Goal: Book appointment/travel/reservation

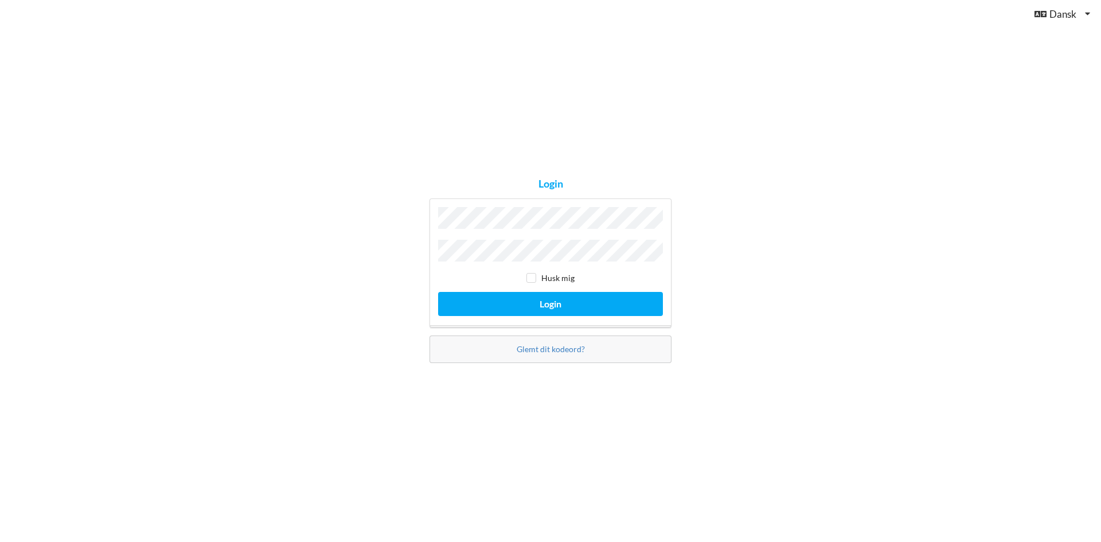
click at [438, 292] on button "Login" at bounding box center [550, 304] width 225 height 24
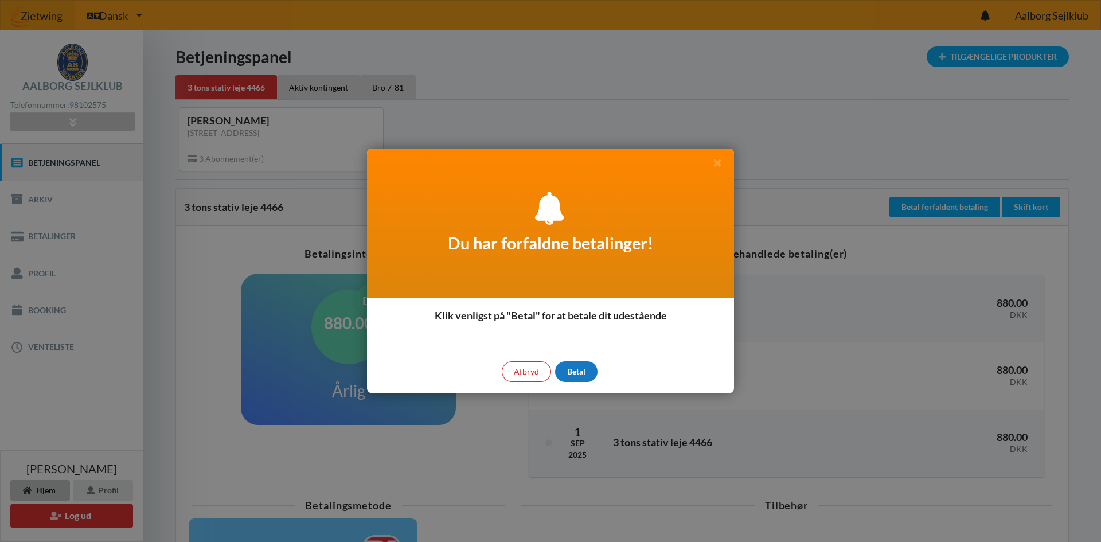
click at [579, 375] on div "Betal" at bounding box center [576, 371] width 42 height 21
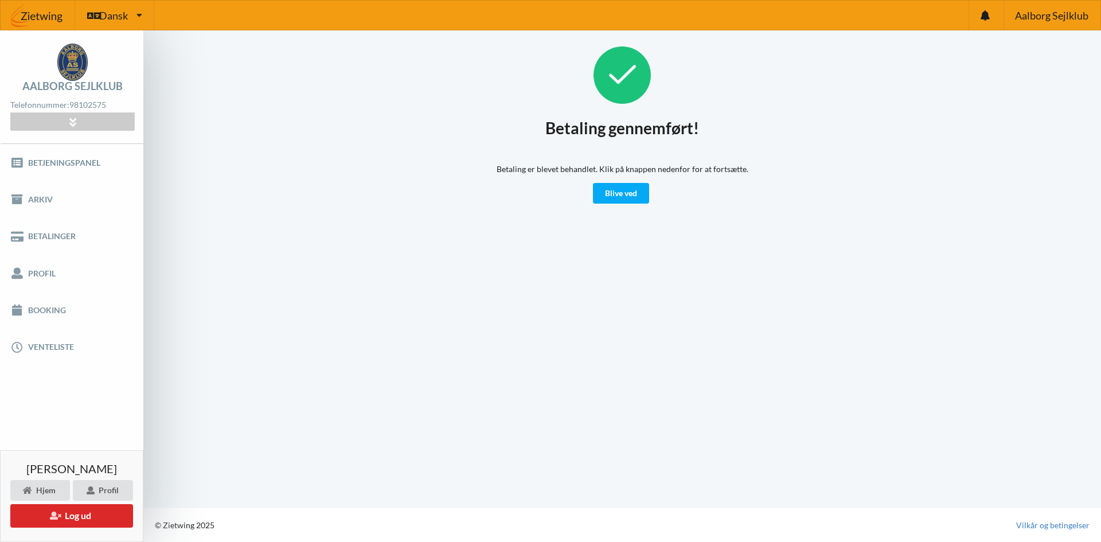
click at [590, 186] on div "Betaling er blevet behandlet. Klik på knappen nedenfor for at fortsætte. Blive …" at bounding box center [623, 183] width 252 height 40
click at [598, 189] on link "Blive ved" at bounding box center [621, 193] width 56 height 21
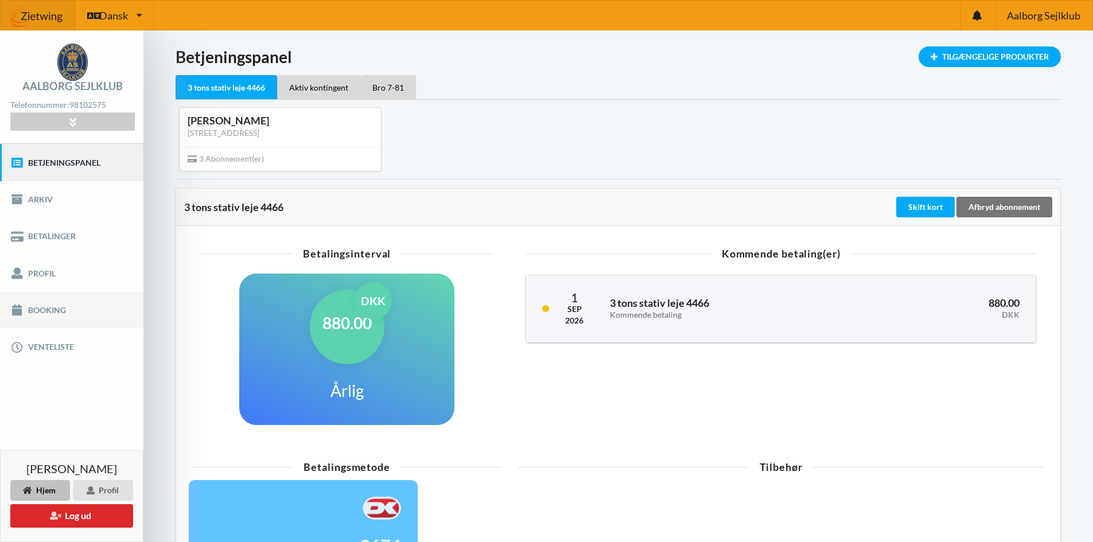
click at [53, 297] on link "Booking" at bounding box center [71, 310] width 143 height 37
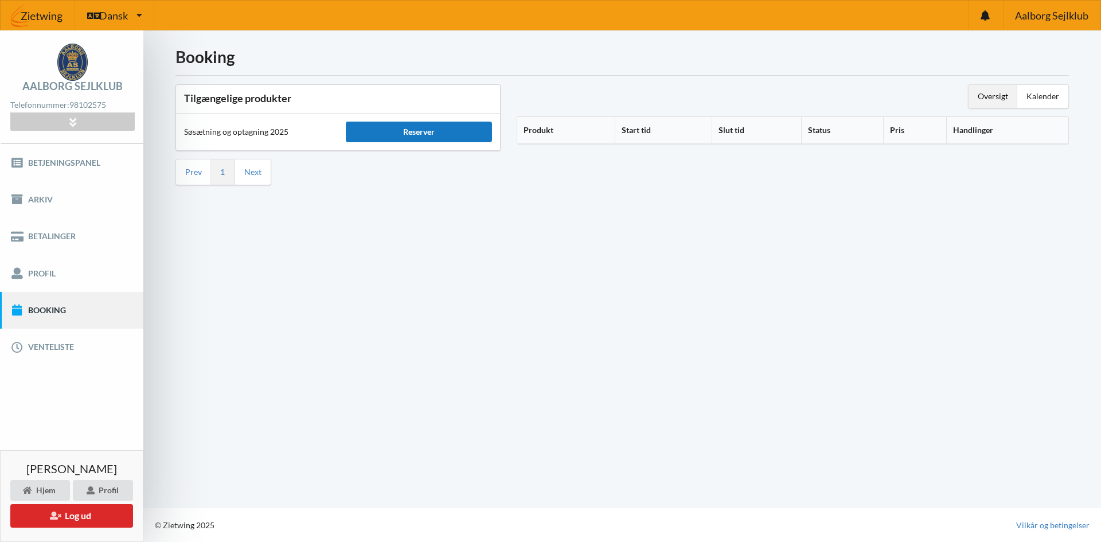
click at [400, 128] on div "Reserver" at bounding box center [419, 132] width 146 height 21
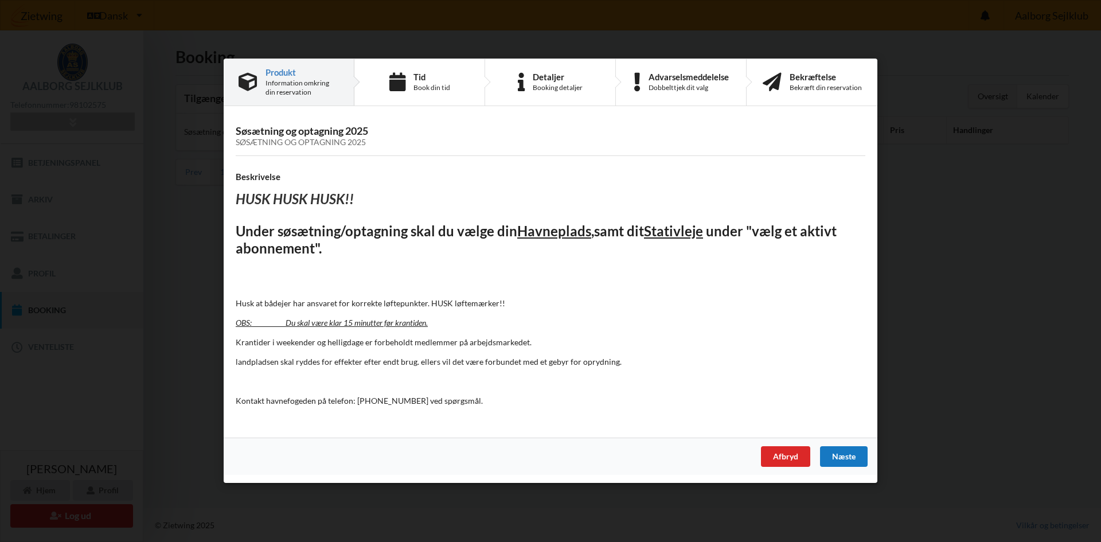
click at [859, 454] on div "Næste" at bounding box center [844, 457] width 48 height 21
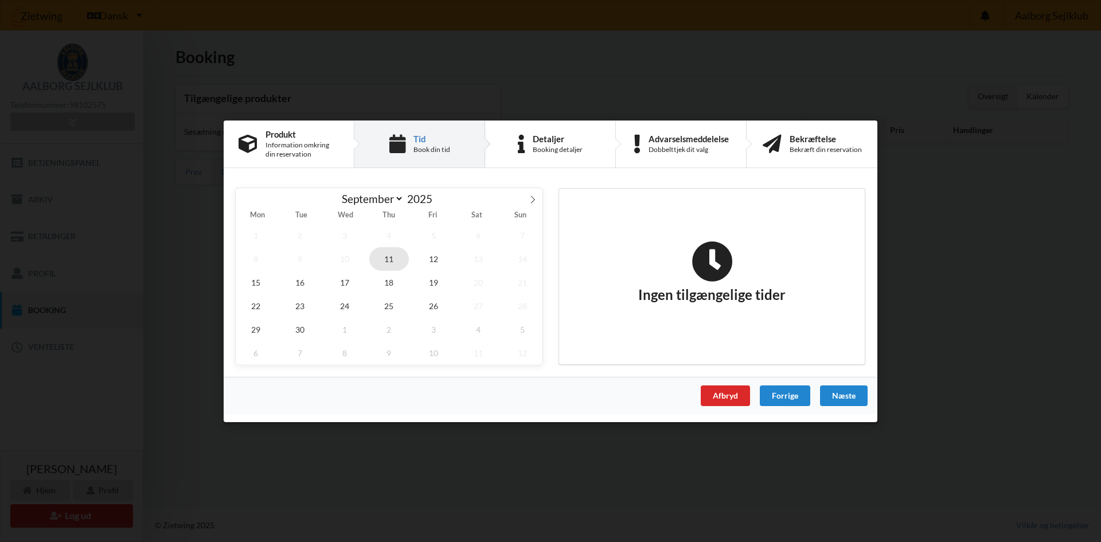
click at [387, 264] on span "11" at bounding box center [389, 259] width 40 height 24
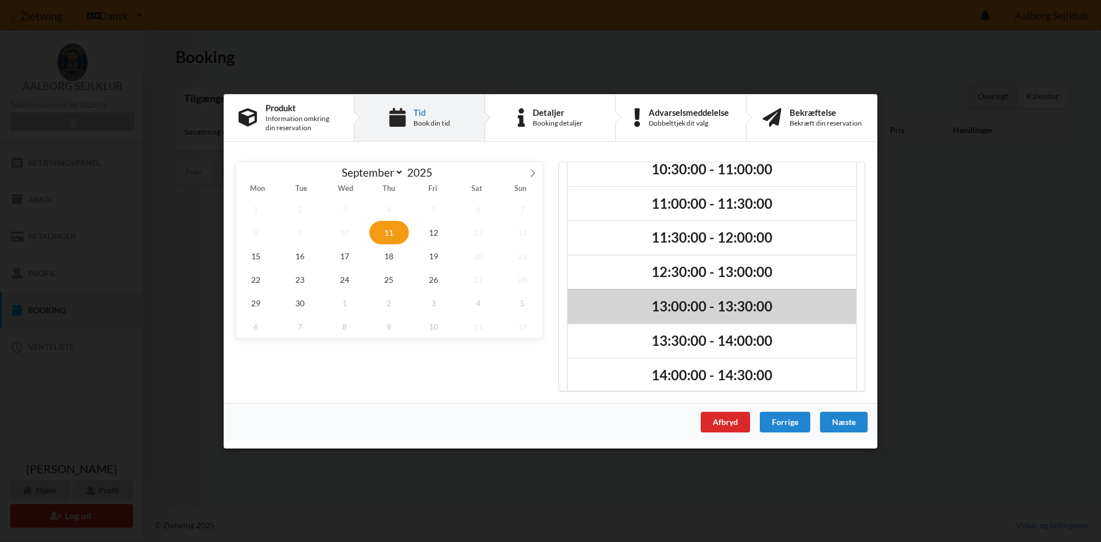
scroll to position [29, 0]
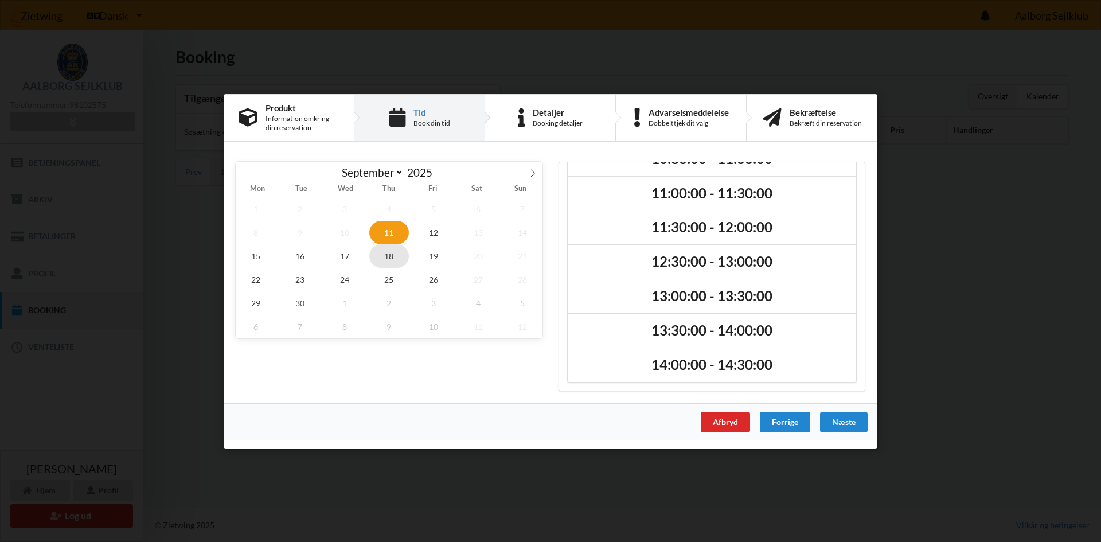
click at [385, 259] on span "18" at bounding box center [389, 256] width 40 height 24
click at [385, 275] on span "25" at bounding box center [389, 279] width 40 height 24
click at [341, 278] on span "24" at bounding box center [345, 279] width 40 height 24
click at [305, 293] on span "30" at bounding box center [301, 303] width 40 height 24
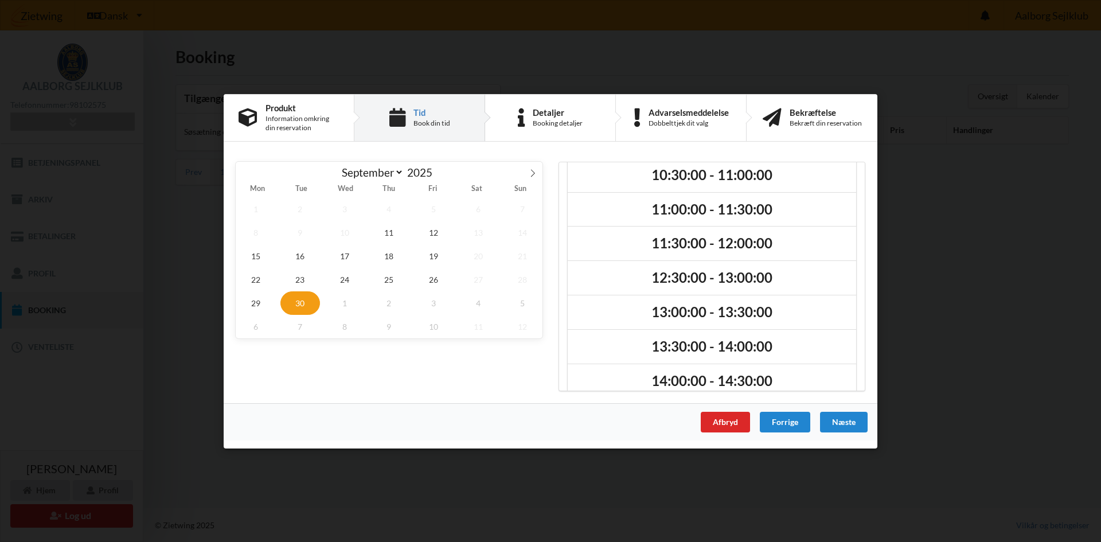
scroll to position [0, 0]
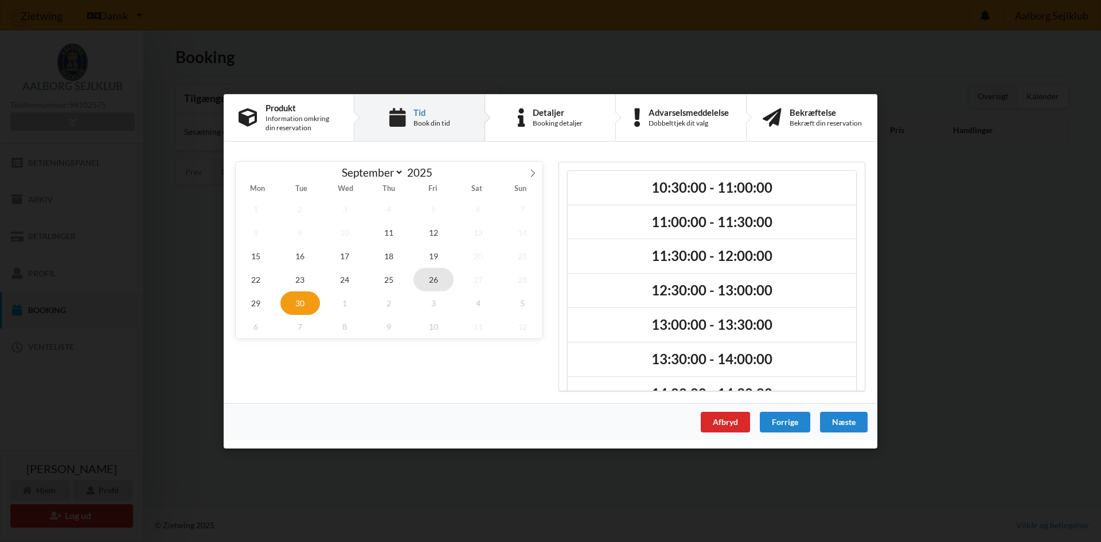
click at [446, 279] on span "26" at bounding box center [434, 279] width 40 height 24
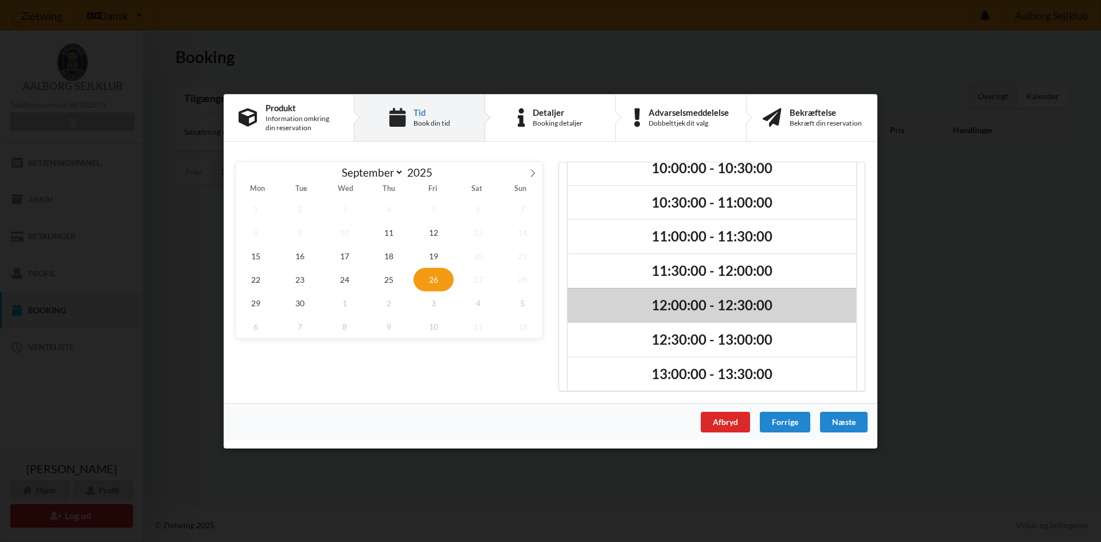
scroll to position [29, 0]
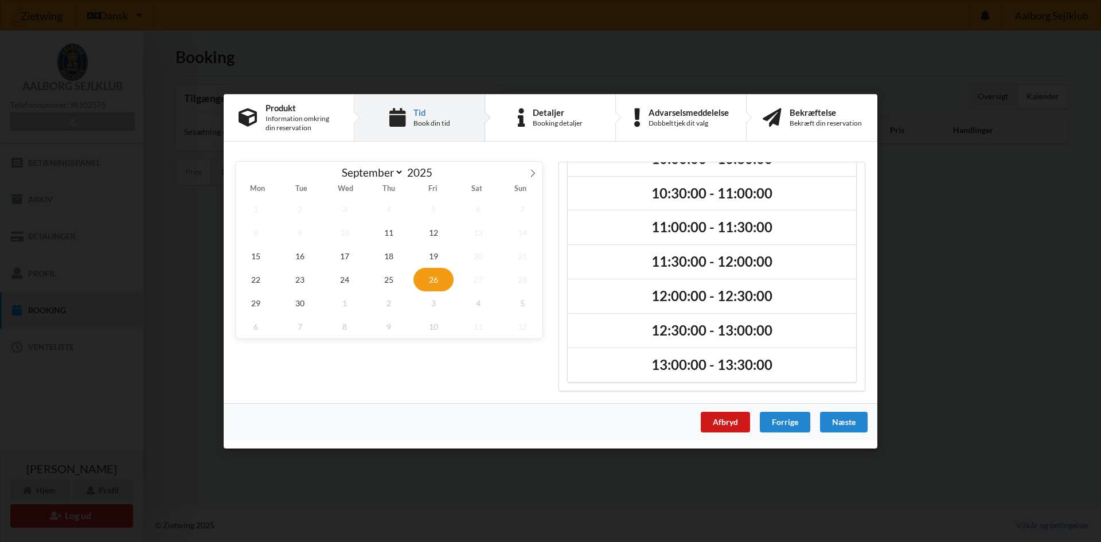
click at [729, 427] on div "Afbryd" at bounding box center [725, 421] width 49 height 21
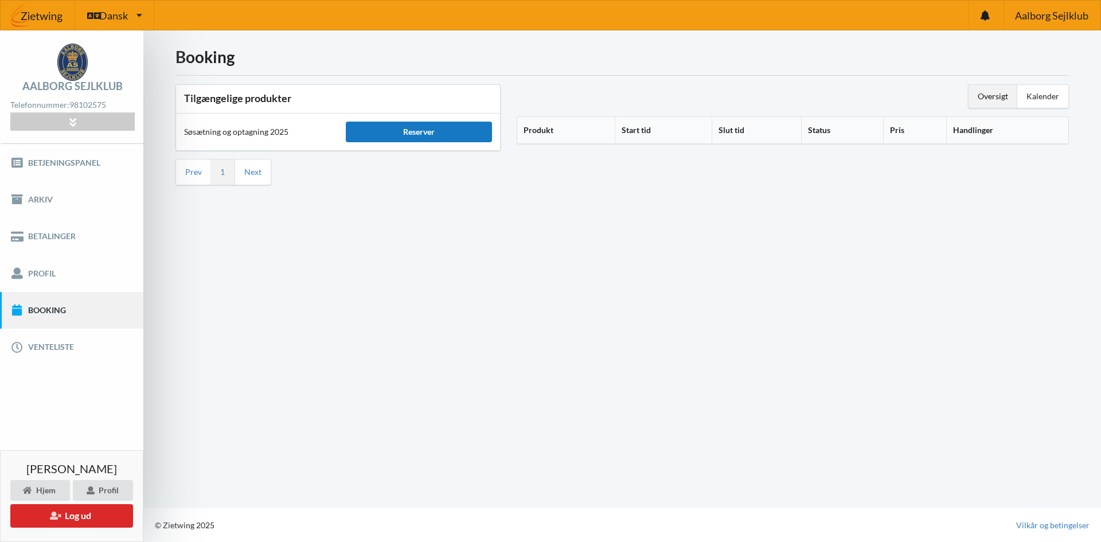
click at [419, 131] on div "Reserver" at bounding box center [419, 132] width 146 height 21
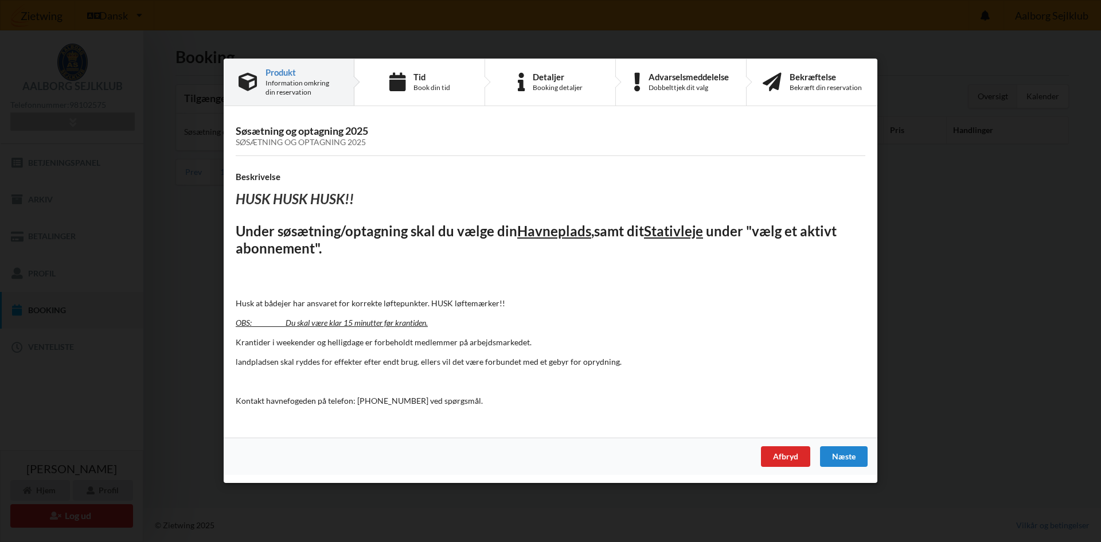
click at [828, 437] on div "Søsætning og optagning 2025 Søsætning og optagning 2025 Beskrivelse HUSK HUSK H…" at bounding box center [551, 276] width 654 height 324
click at [844, 451] on div "Næste" at bounding box center [844, 457] width 48 height 21
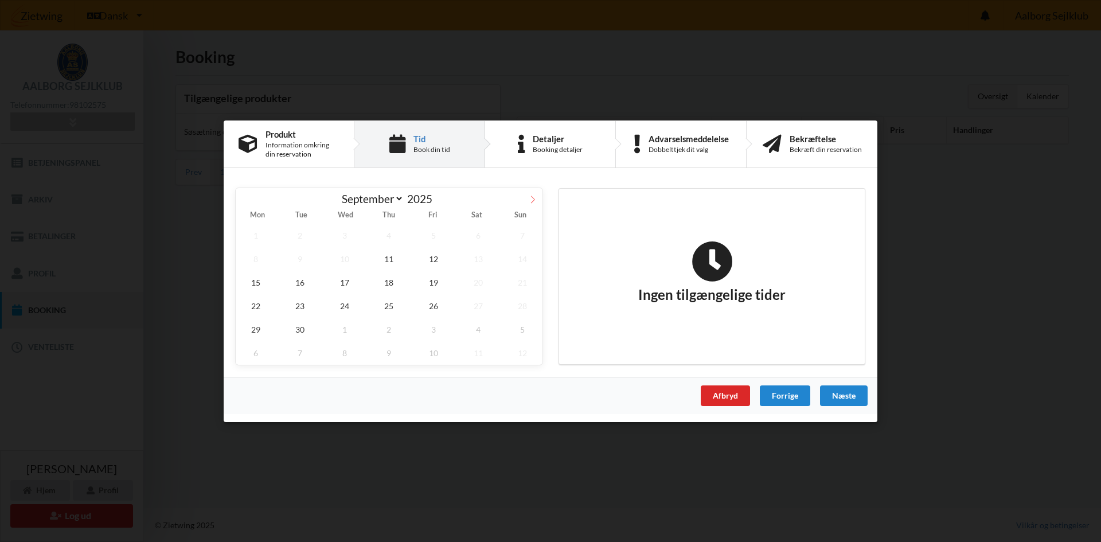
click at [534, 200] on icon at bounding box center [533, 199] width 8 height 8
click at [391, 285] on span "16" at bounding box center [389, 282] width 40 height 24
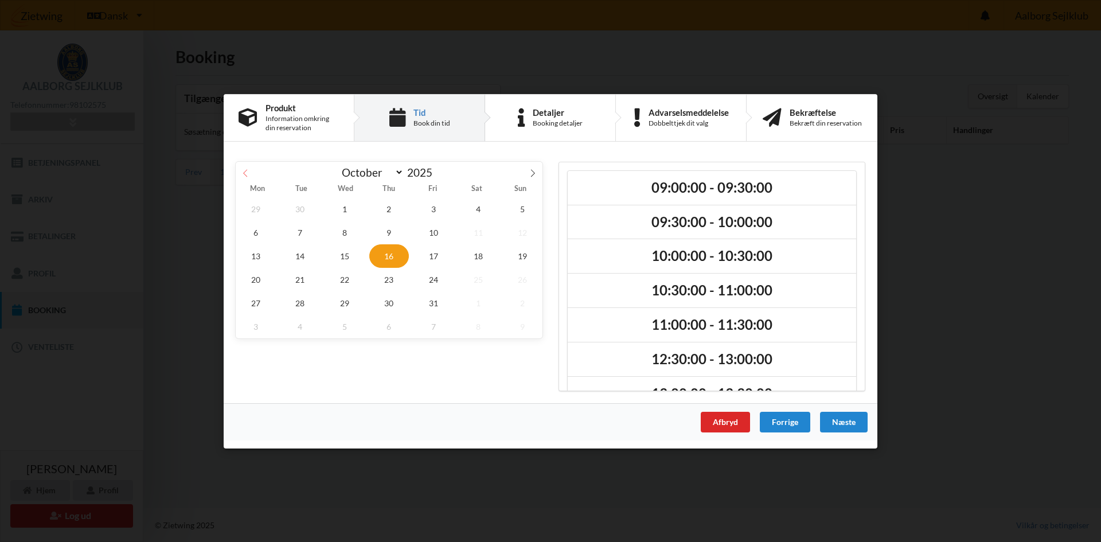
click at [248, 174] on icon at bounding box center [245, 173] width 8 height 8
click at [532, 174] on icon at bounding box center [533, 173] width 8 height 8
click at [241, 172] on icon at bounding box center [245, 173] width 8 height 8
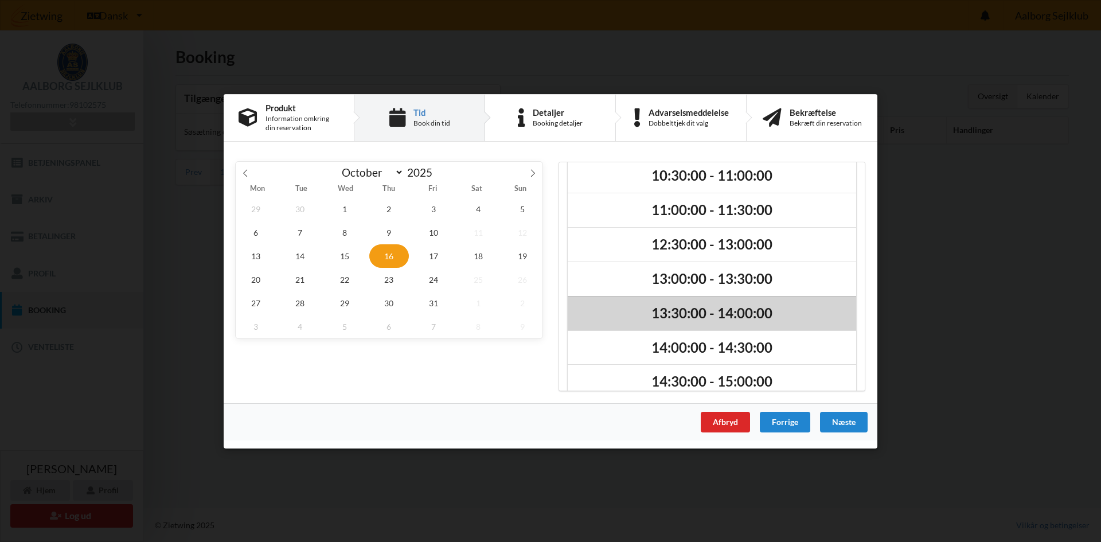
scroll to position [200, 0]
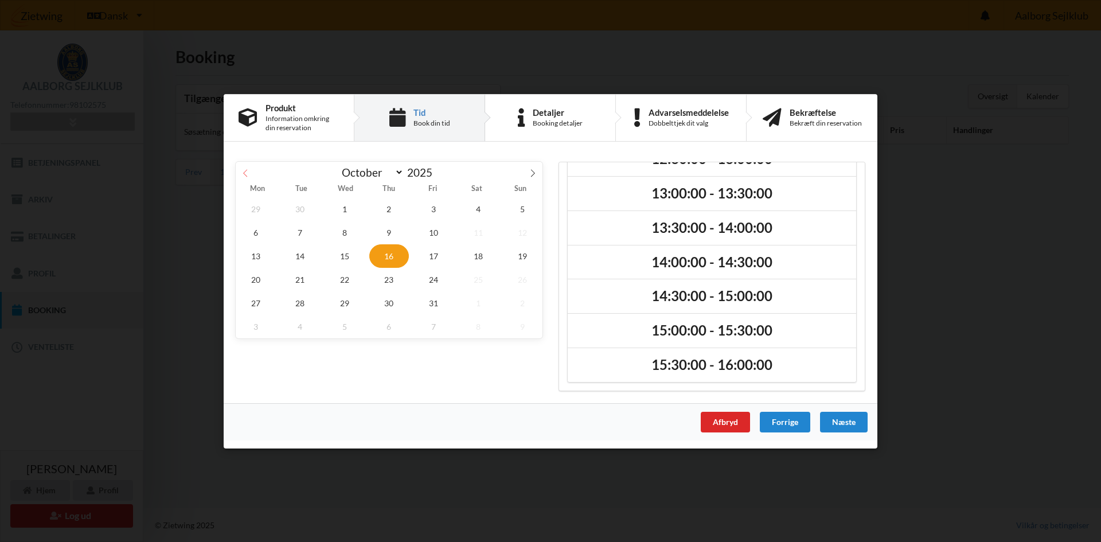
click at [250, 176] on span at bounding box center [246, 171] width 20 height 20
select select "8"
click at [734, 420] on div "Afbryd" at bounding box center [725, 421] width 49 height 21
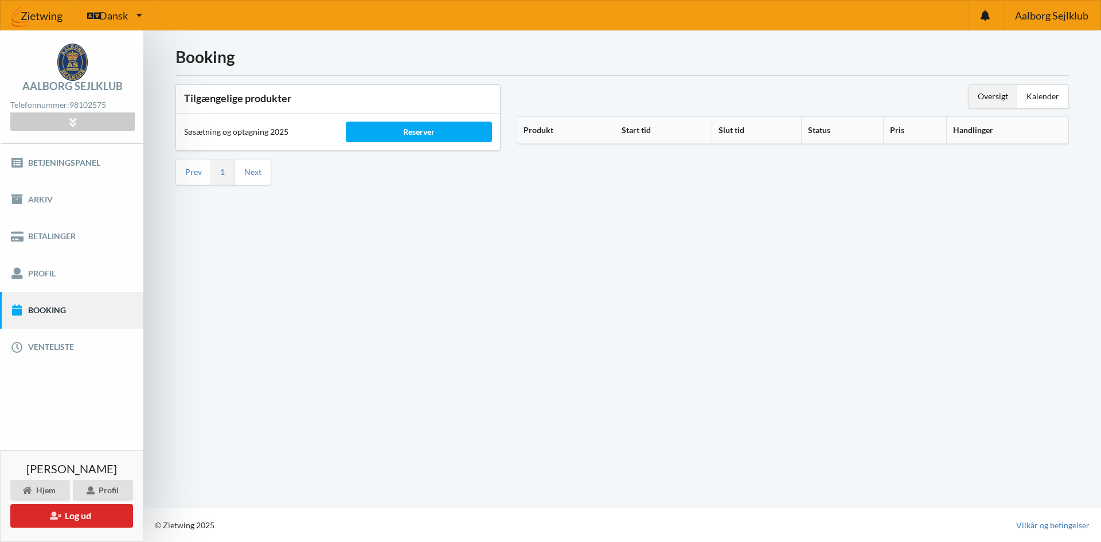
click at [75, 89] on div "Aalborg Sejlklub" at bounding box center [72, 86] width 100 height 10
click at [344, 253] on div "Booking Tilgængelige produkter Søsætning og optagning 2025 Reserver Prev 1 Next…" at bounding box center [622, 269] width 958 height 478
